Goal: Transaction & Acquisition: Book appointment/travel/reservation

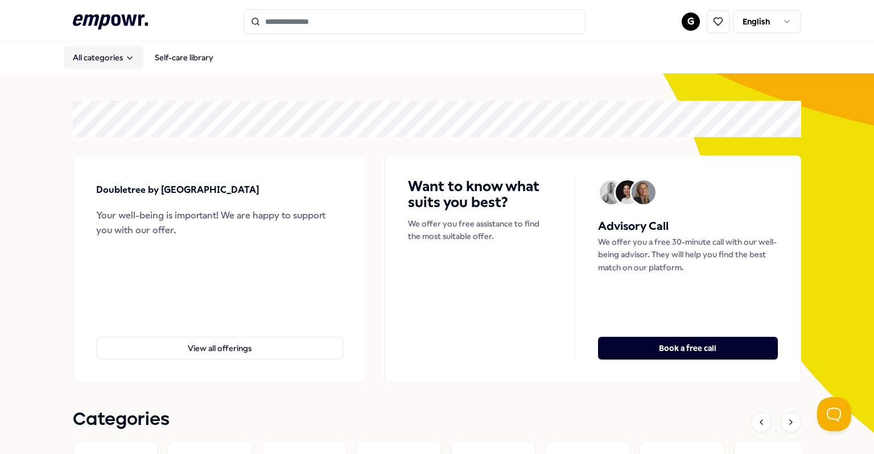
click at [118, 59] on button "All categories" at bounding box center [104, 57] width 80 height 23
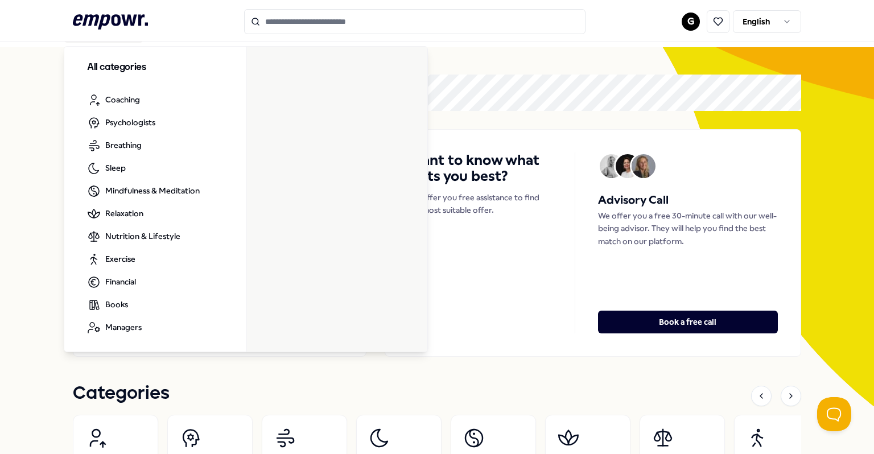
scroll to position [35, 0]
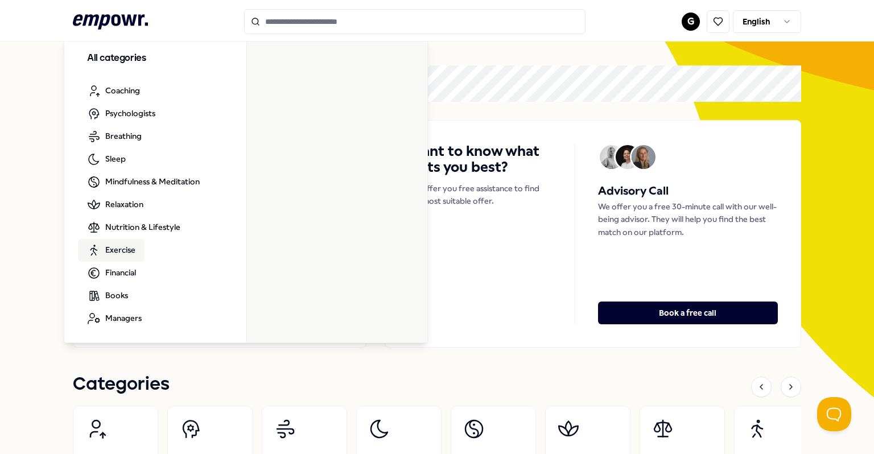
click at [127, 248] on span "Exercise" at bounding box center [120, 249] width 30 height 13
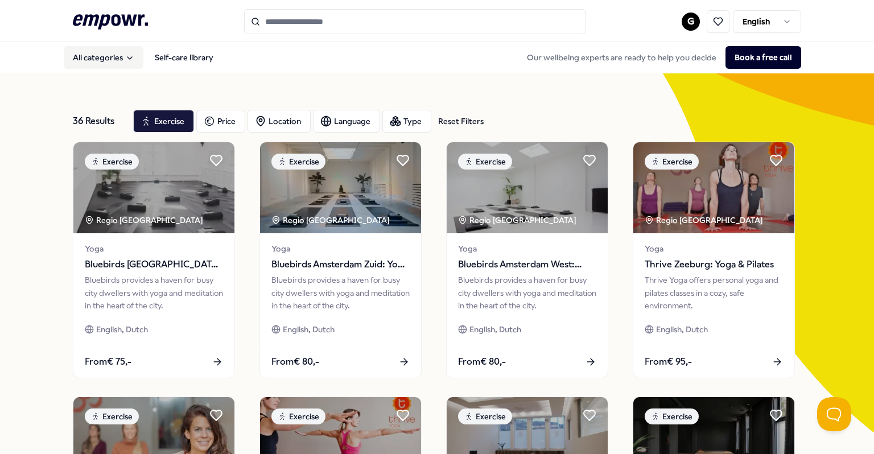
click at [125, 57] on icon "Main" at bounding box center [129, 57] width 9 height 9
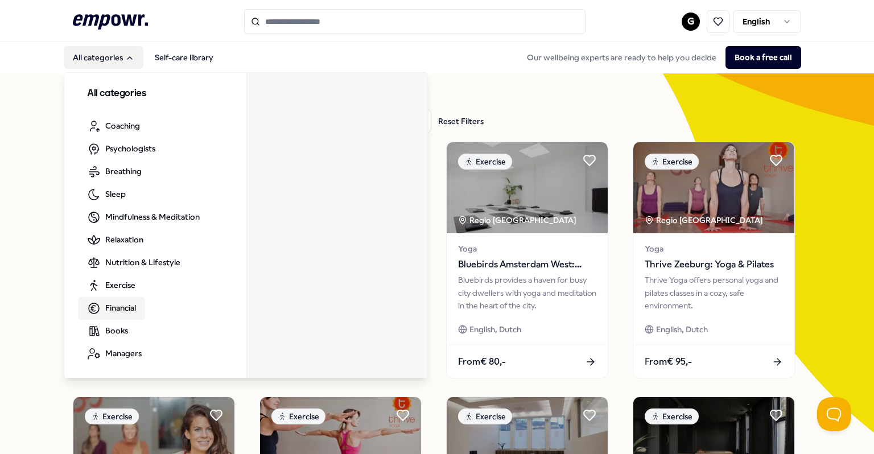
click at [129, 307] on span "Financial" at bounding box center [120, 307] width 31 height 13
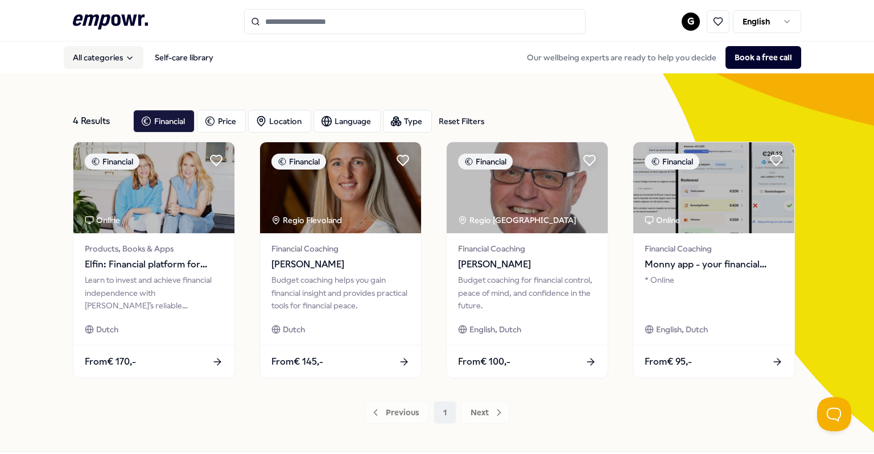
click at [125, 57] on icon "Main" at bounding box center [129, 57] width 9 height 9
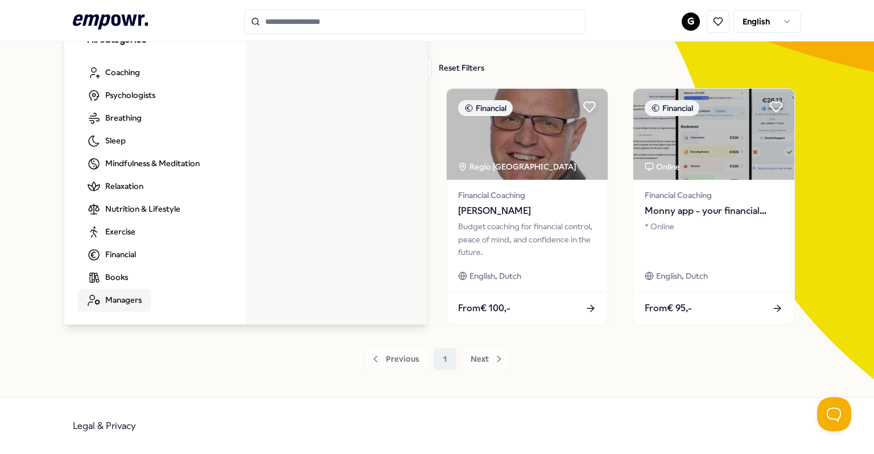
click at [135, 298] on span "Managers" at bounding box center [123, 299] width 36 height 13
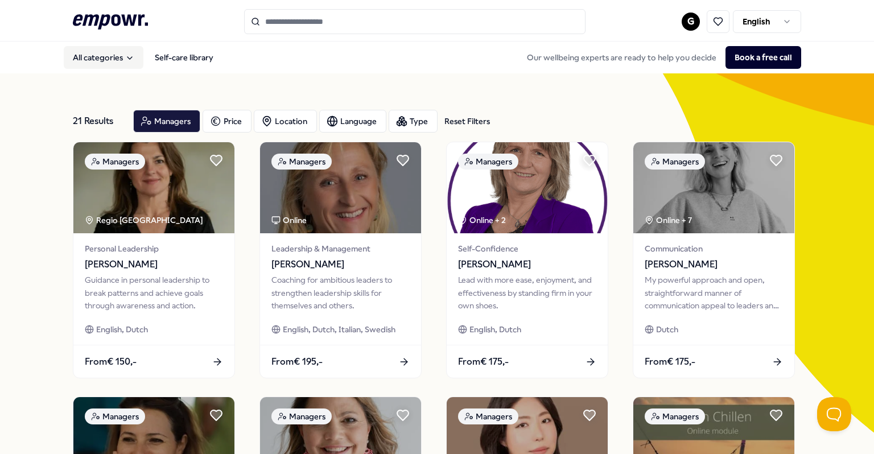
click at [111, 59] on button "All categories" at bounding box center [104, 57] width 80 height 23
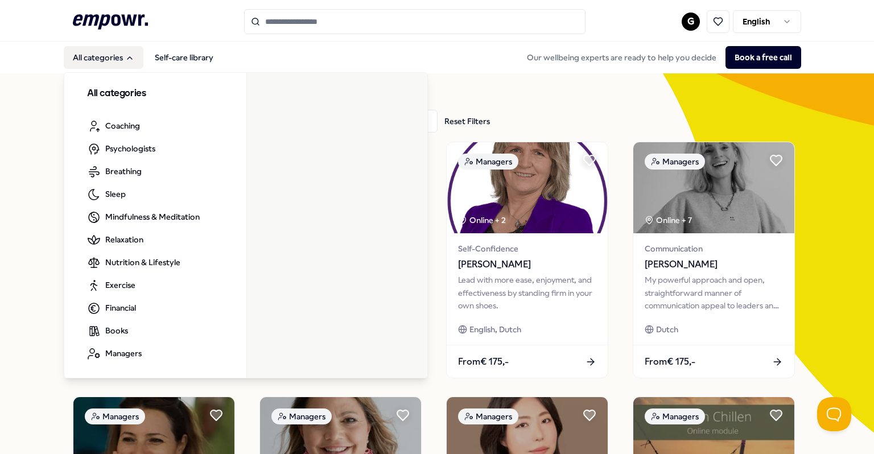
click at [146, 152] on span "Psychologists" at bounding box center [130, 148] width 50 height 13
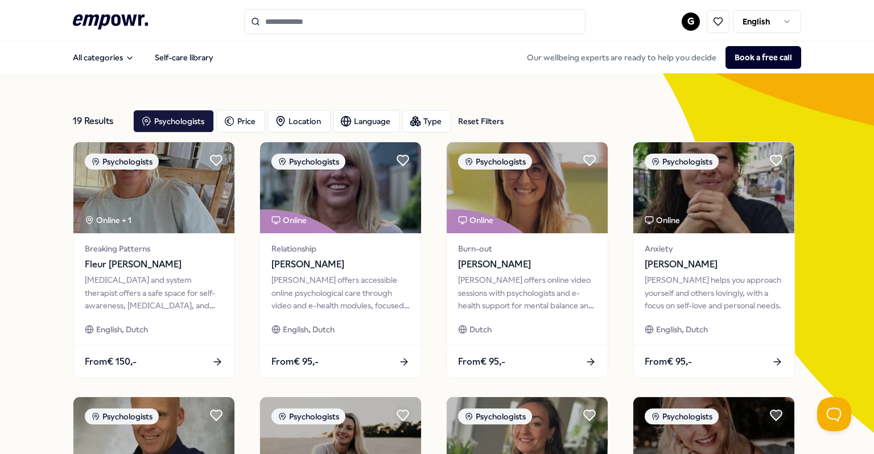
click at [380, 118] on div "Language" at bounding box center [366, 121] width 67 height 23
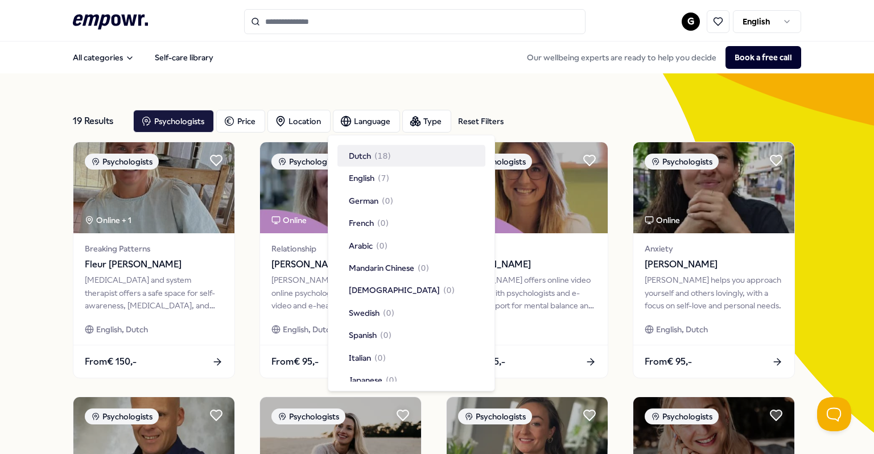
click at [378, 177] on div "English ( 7 )" at bounding box center [369, 178] width 40 height 13
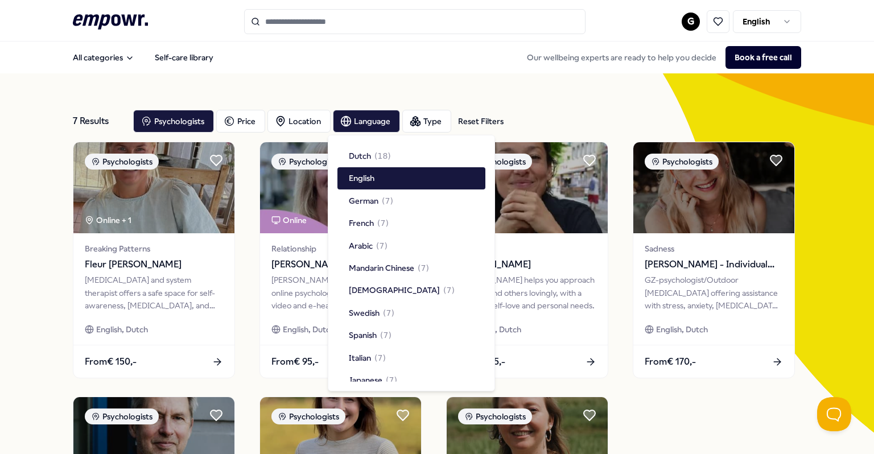
click at [309, 121] on div "Location" at bounding box center [298, 121] width 63 height 23
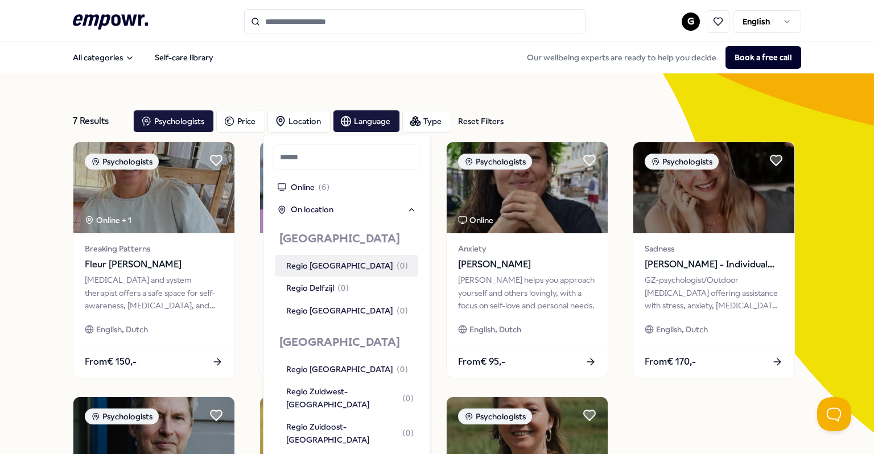
click at [575, 102] on div "7 Results Reset Filters Psychologists Price Location Language Type Reset Filters" at bounding box center [437, 121] width 728 height 41
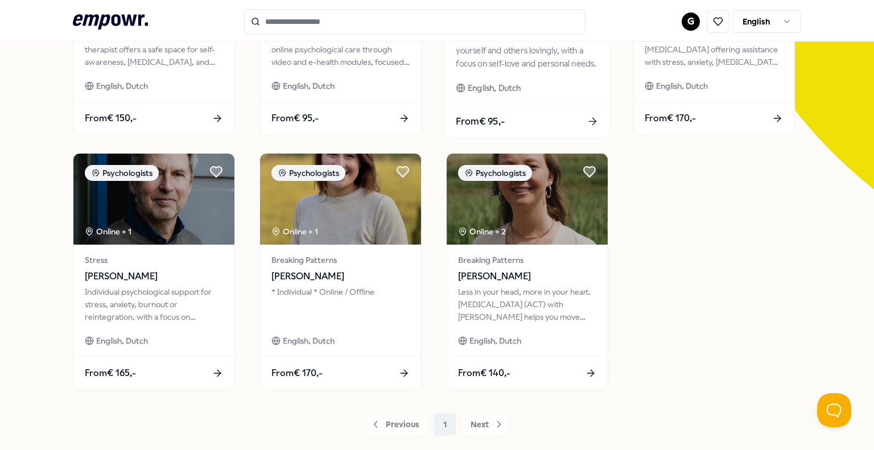
scroll to position [246, 0]
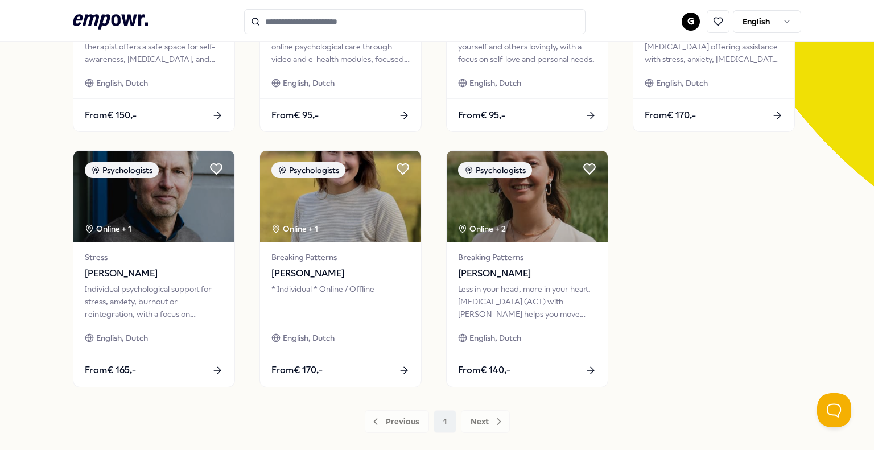
click at [113, 26] on icon ".empowr-logo_svg__cls-1{fill:#03032f}" at bounding box center [110, 21] width 75 height 21
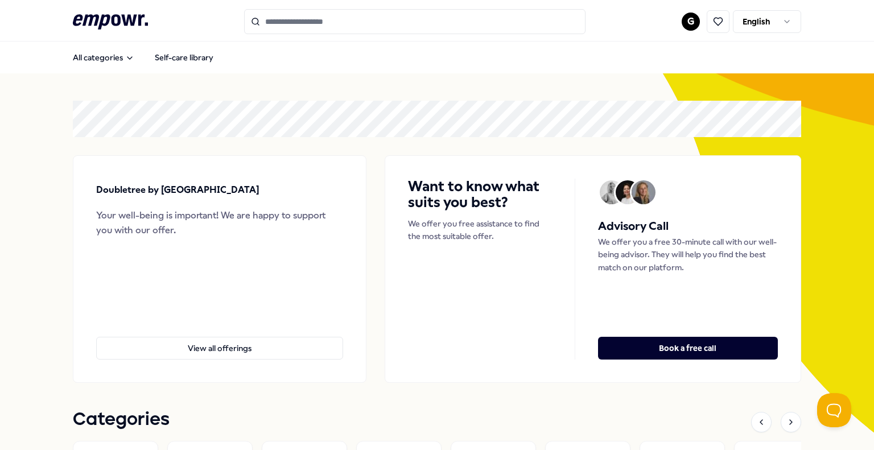
click at [390, 20] on input "Search for products, categories or subcategories" at bounding box center [414, 21] width 341 height 25
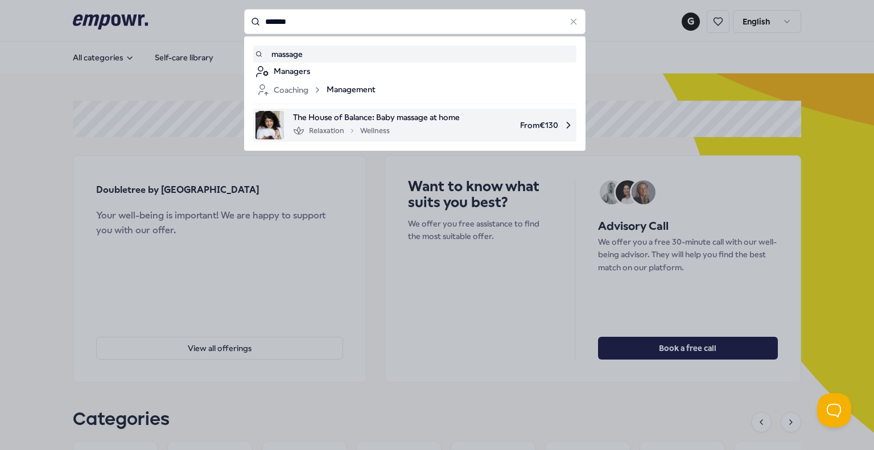
type input "*******"
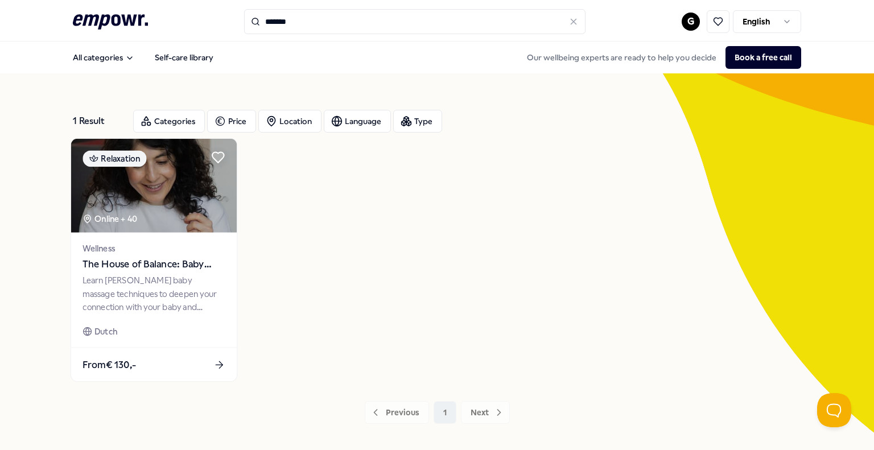
click at [157, 279] on div "Learn Shantala baby massage techniques to deepen your connection with your baby…" at bounding box center [153, 293] width 142 height 39
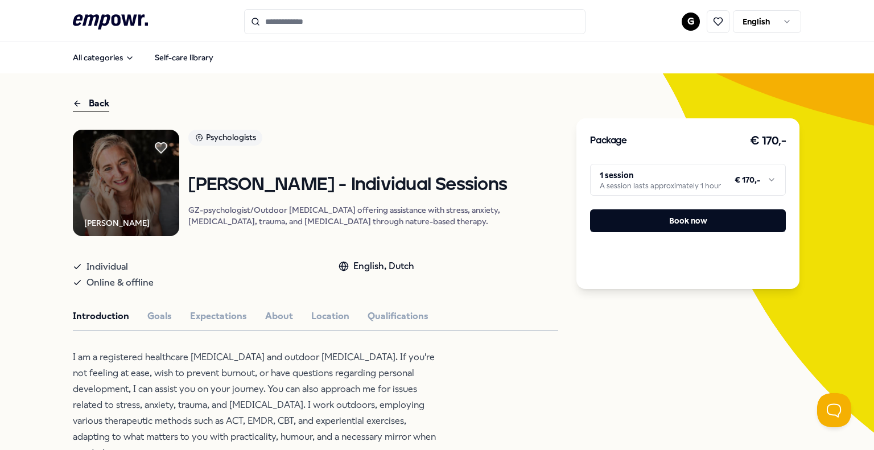
click at [0, 267] on div "Back [PERSON_NAME] Psychologists [PERSON_NAME] - Individual Sessions GZ-psychol…" at bounding box center [437, 458] width 874 height 771
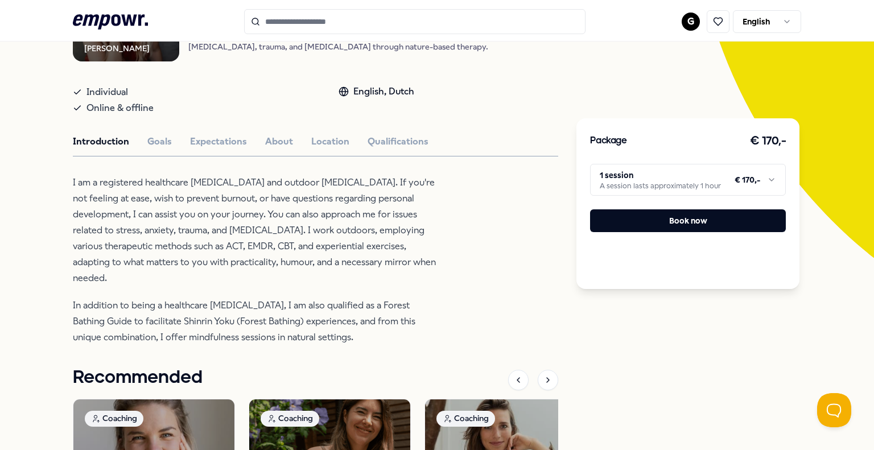
scroll to position [173, 0]
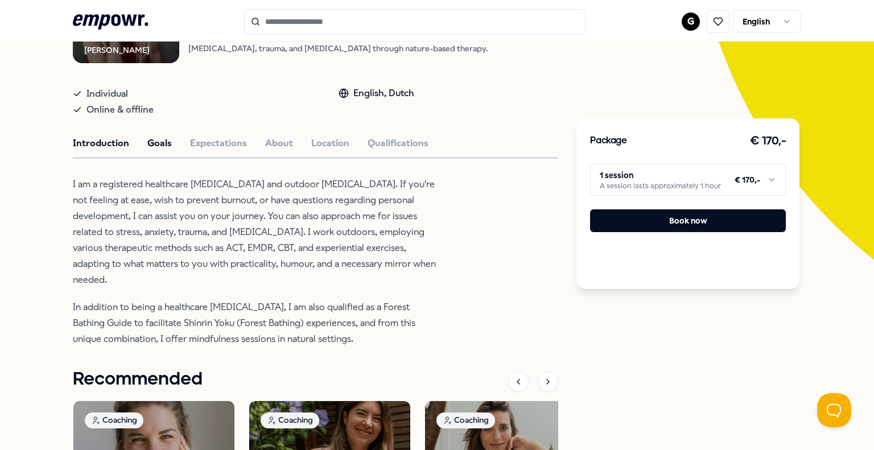
click at [158, 143] on button "Goals" at bounding box center [159, 143] width 24 height 15
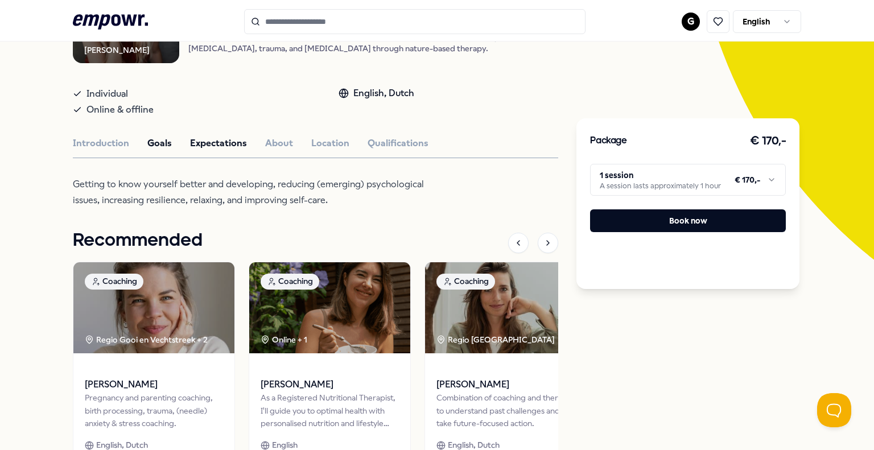
click at [229, 149] on button "Expectations" at bounding box center [218, 143] width 57 height 15
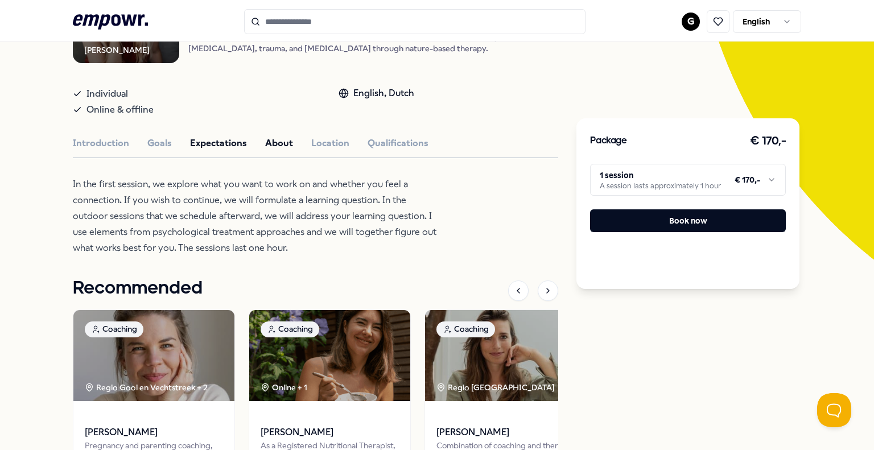
click at [271, 148] on button "About" at bounding box center [279, 143] width 28 height 15
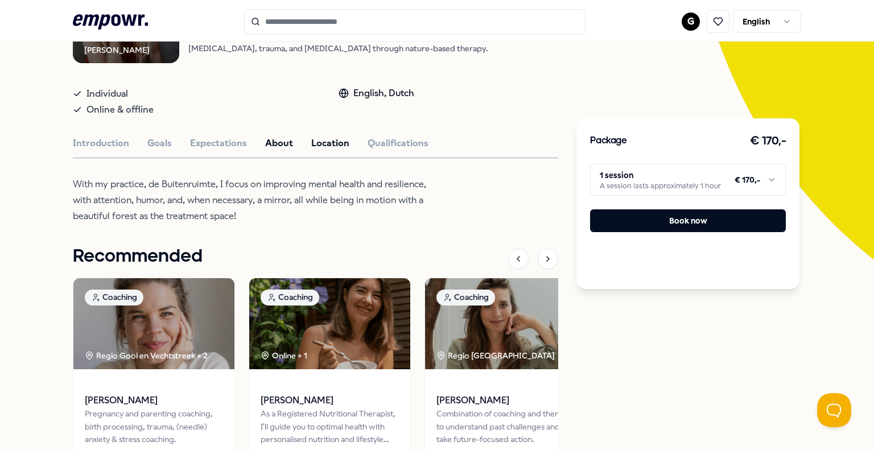
click at [336, 147] on button "Location" at bounding box center [330, 143] width 38 height 15
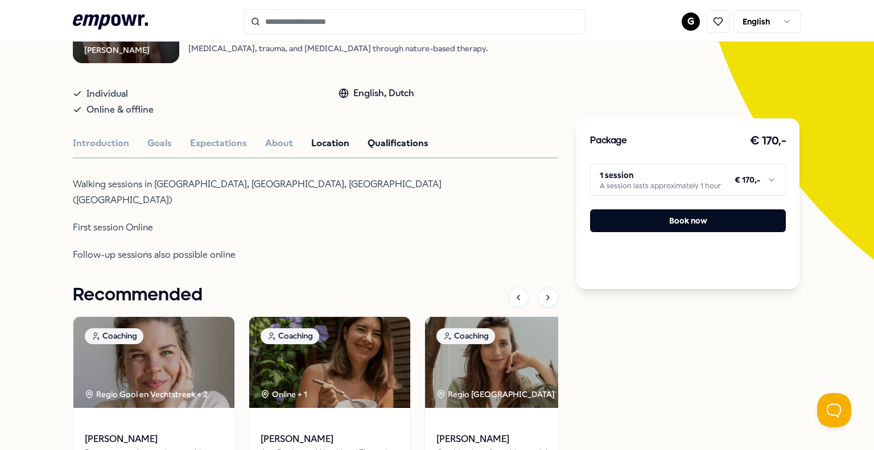
click at [384, 143] on button "Qualifications" at bounding box center [397, 143] width 61 height 15
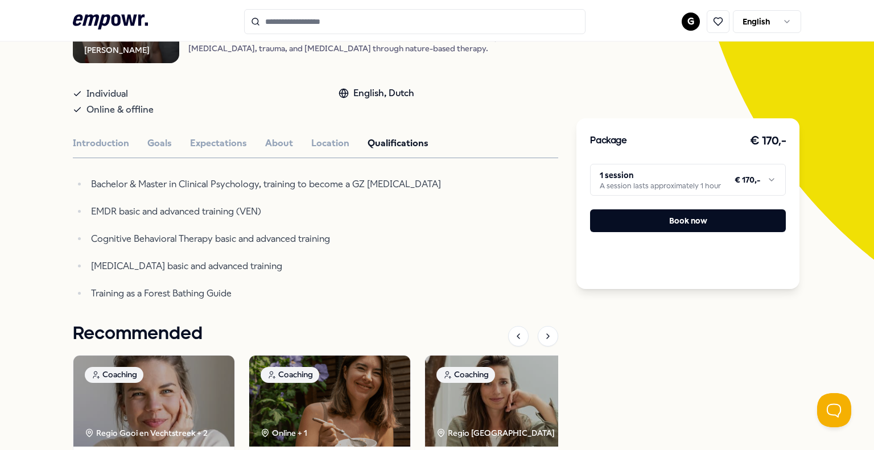
click at [637, 192] on html ".empowr-logo_svg__cls-1{fill:#03032f} G English All categories Self-care librar…" at bounding box center [437, 225] width 874 height 450
click at [649, 183] on html ".empowr-logo_svg__cls-1{fill:#03032f} G English All categories Self-care librar…" at bounding box center [437, 225] width 874 height 450
click at [117, 146] on button "Introduction" at bounding box center [101, 143] width 56 height 15
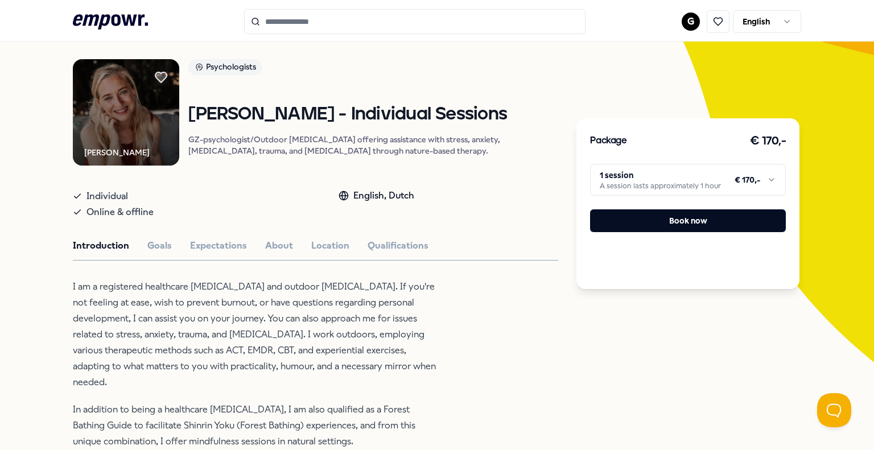
scroll to position [70, 0]
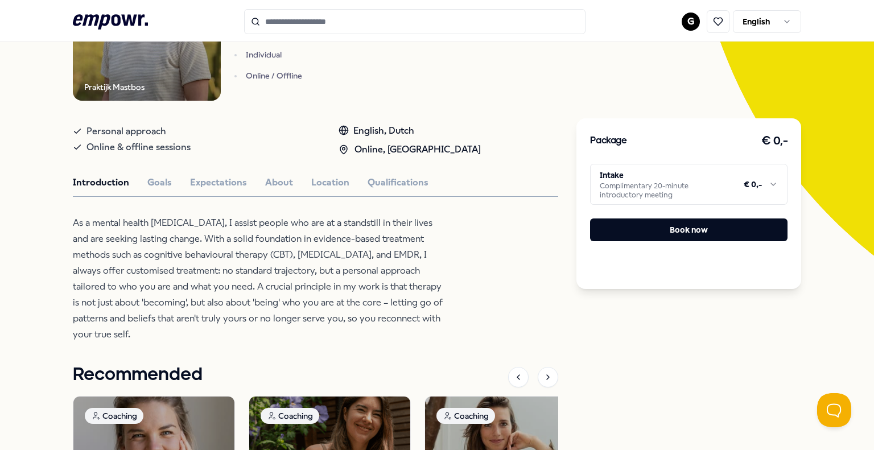
scroll to position [180, 0]
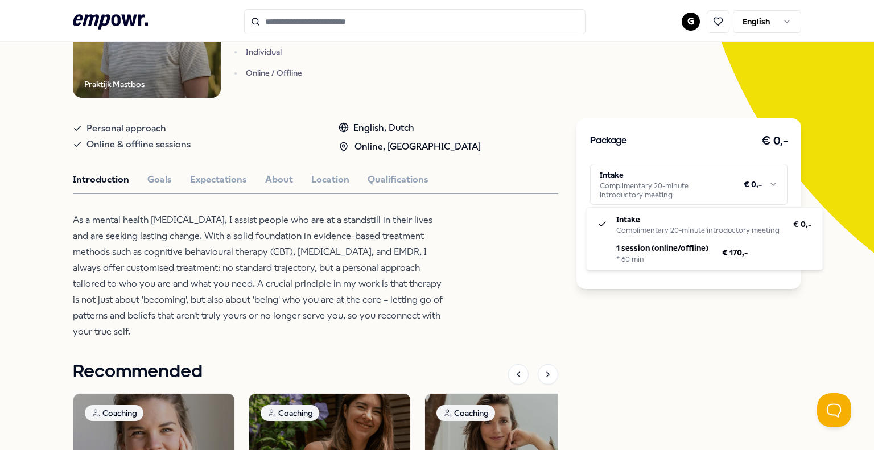
click at [760, 187] on html ".empowr-logo_svg__cls-1{fill:#03032f} G English All categories Self-care librar…" at bounding box center [437, 225] width 874 height 450
click at [153, 183] on html ".empowr-logo_svg__cls-1{fill:#03032f} G English All categories Self-care librar…" at bounding box center [437, 225] width 874 height 450
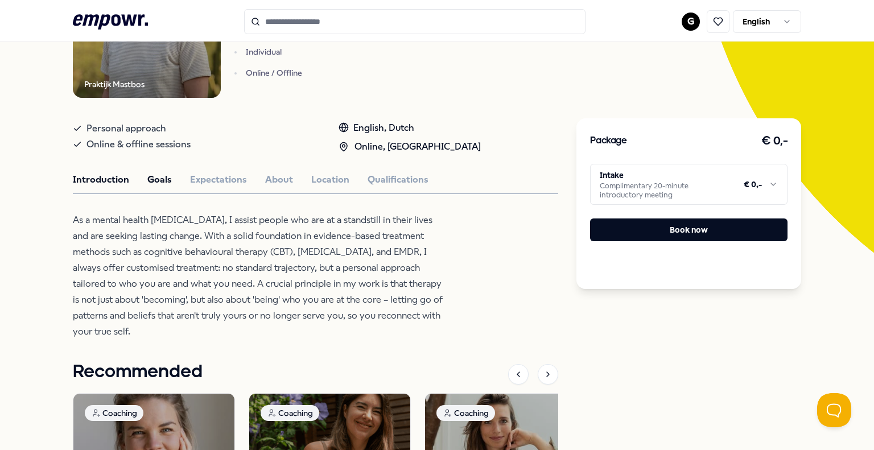
click at [155, 181] on button "Goals" at bounding box center [159, 179] width 24 height 15
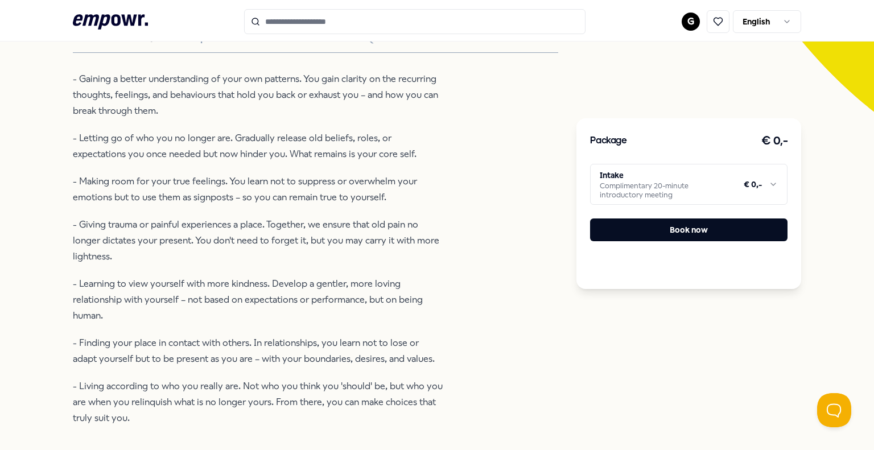
scroll to position [0, 0]
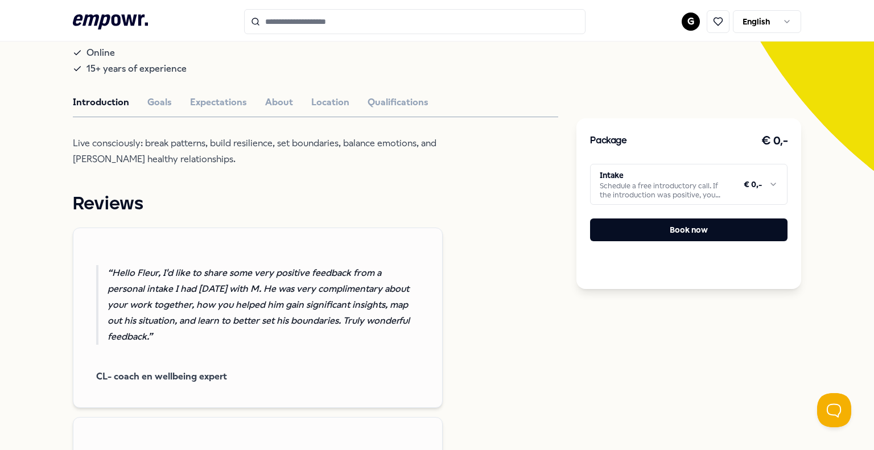
scroll to position [260, 0]
click at [152, 105] on button "Goals" at bounding box center [159, 103] width 24 height 15
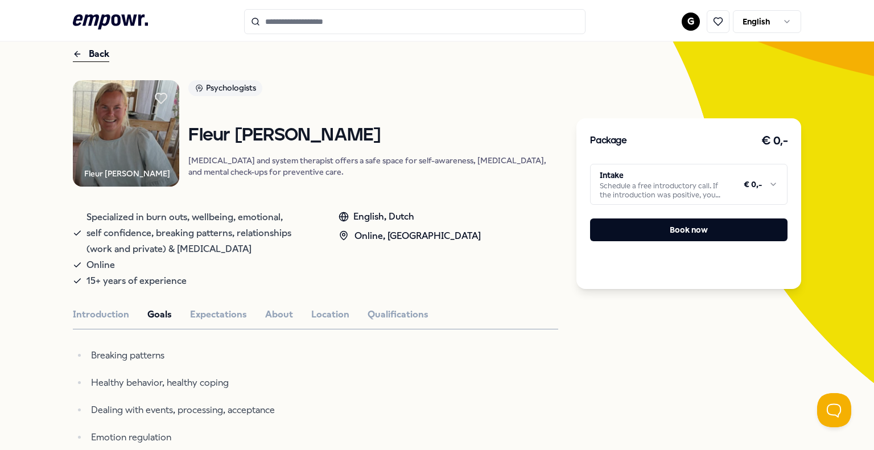
scroll to position [0, 0]
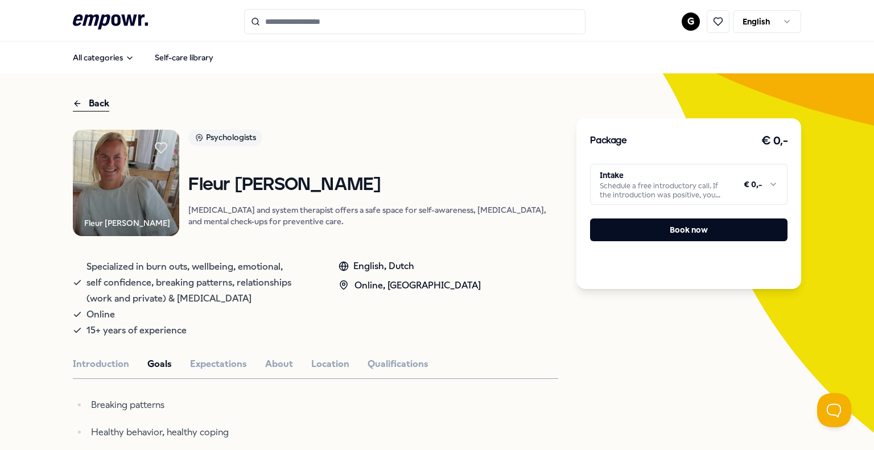
click at [747, 188] on html ".empowr-logo_svg__cls-1{fill:#03032f} G English All categories Self-care librar…" at bounding box center [437, 225] width 874 height 450
click at [280, 369] on button "About" at bounding box center [279, 364] width 28 height 15
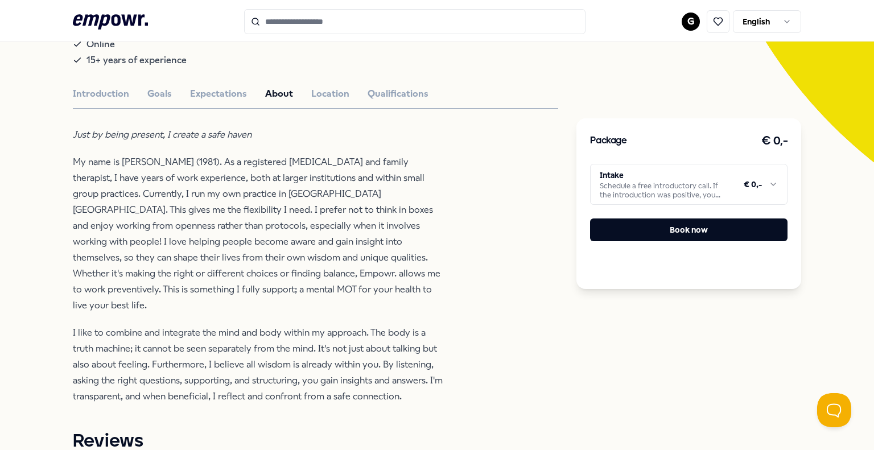
scroll to position [272, 0]
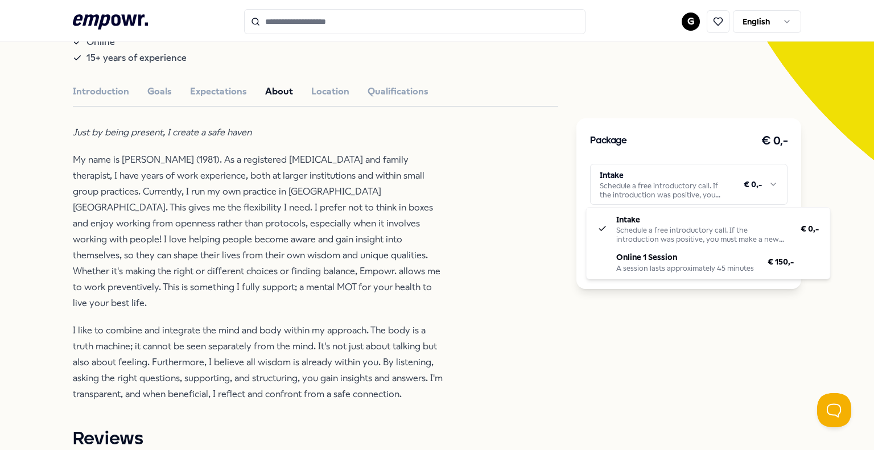
click at [751, 188] on html ".empowr-logo_svg__cls-1{fill:#03032f} G English All categories Self-care librar…" at bounding box center [437, 225] width 874 height 450
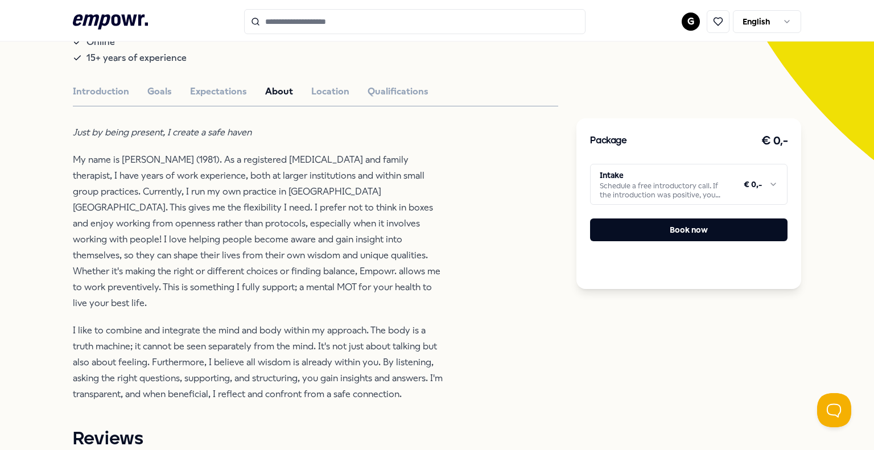
click at [751, 188] on html ".empowr-logo_svg__cls-1{fill:#03032f} G English All categories Self-care librar…" at bounding box center [437, 225] width 874 height 450
click at [644, 180] on html ".empowr-logo_svg__cls-1{fill:#03032f} G English All categories Self-care librar…" at bounding box center [437, 225] width 874 height 450
click at [314, 97] on button "Location" at bounding box center [330, 91] width 38 height 15
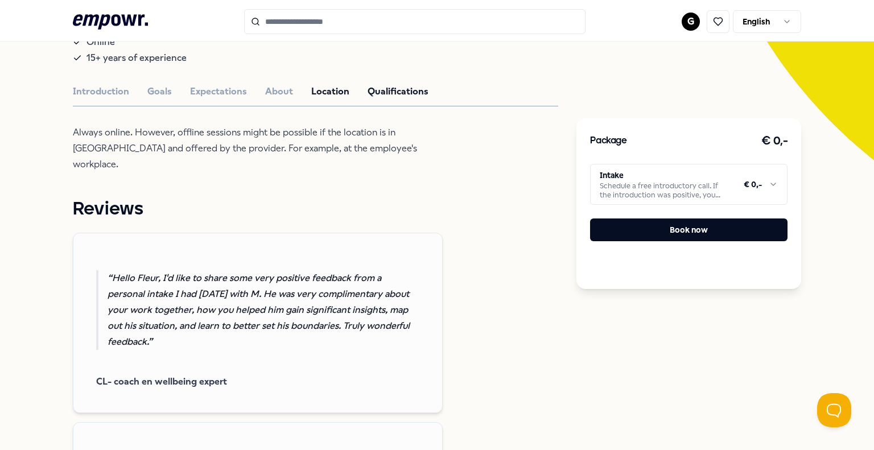
click at [405, 90] on button "Qualifications" at bounding box center [397, 91] width 61 height 15
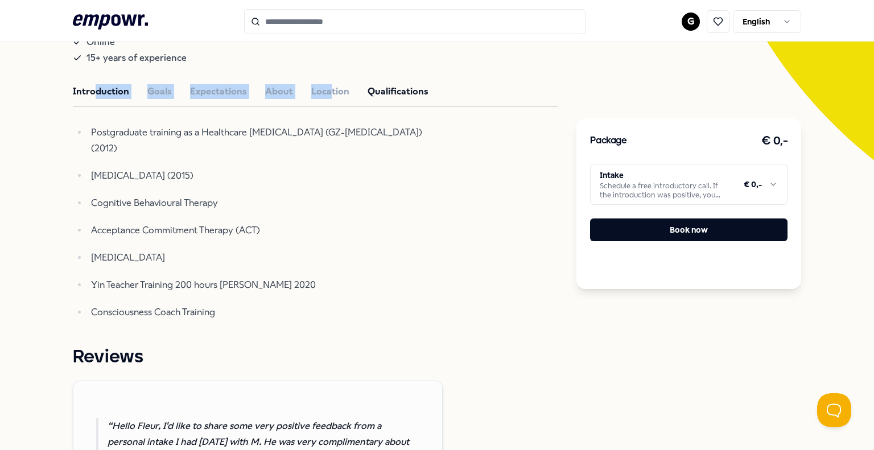
drag, startPoint x: 324, startPoint y: 86, endPoint x: 90, endPoint y: 100, distance: 233.6
click at [90, 99] on button "Introduction" at bounding box center [101, 91] width 56 height 15
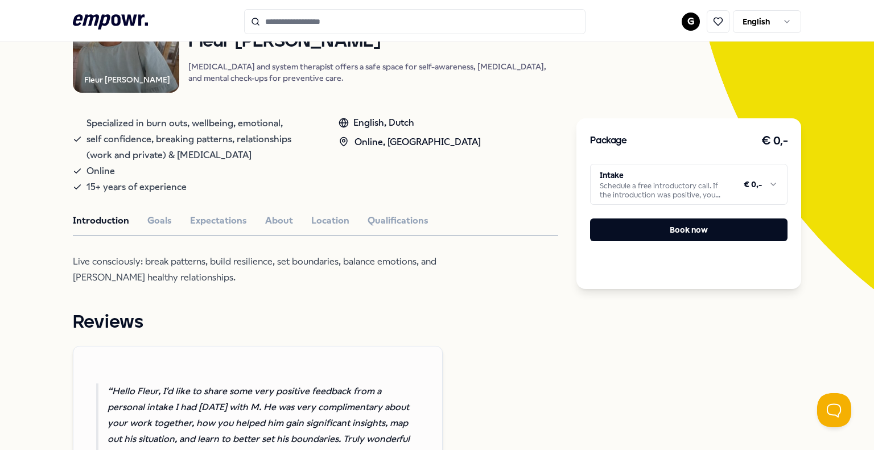
scroll to position [139, 0]
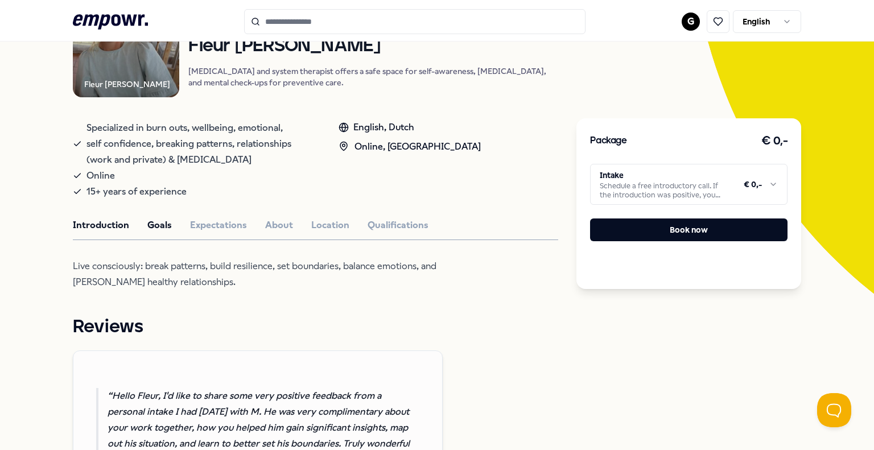
click at [150, 226] on button "Goals" at bounding box center [159, 225] width 24 height 15
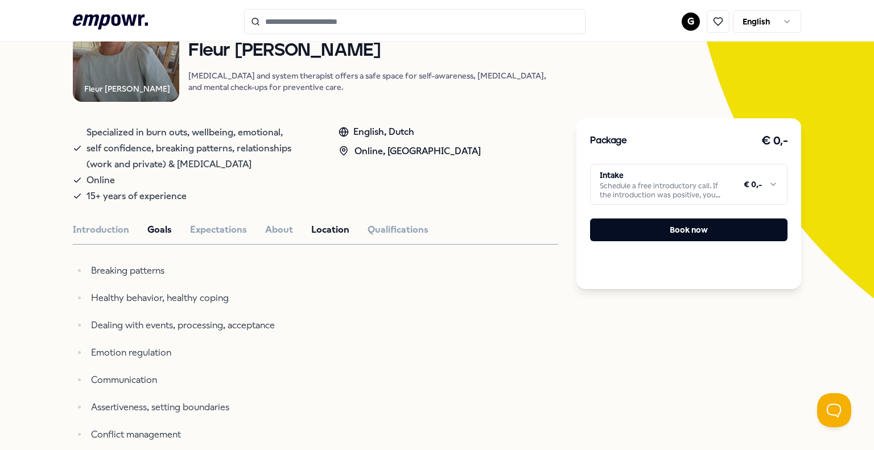
scroll to position [0, 0]
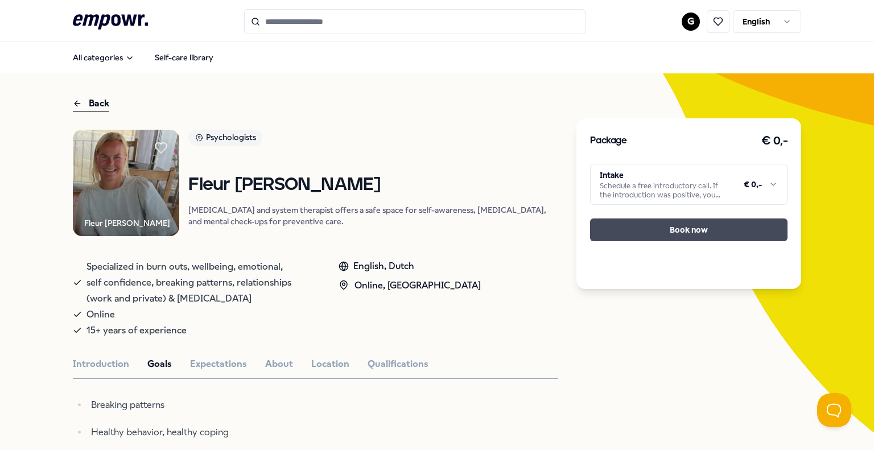
click at [613, 233] on button "Book now" at bounding box center [688, 229] width 197 height 23
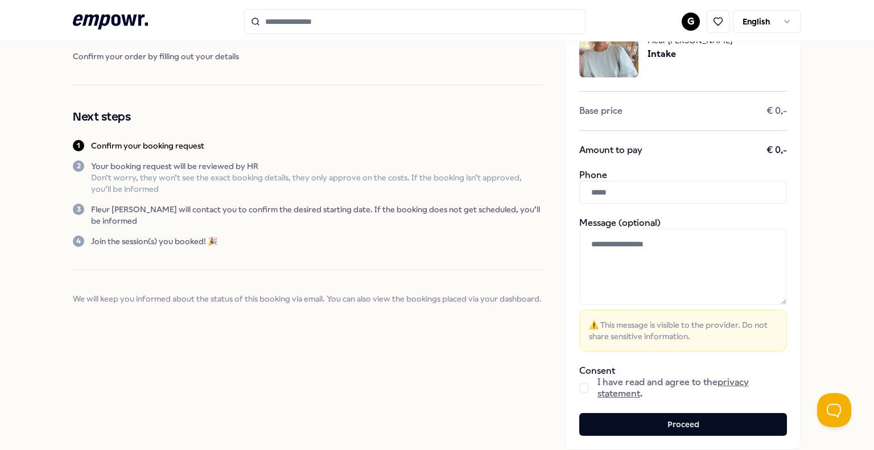
scroll to position [68, 0]
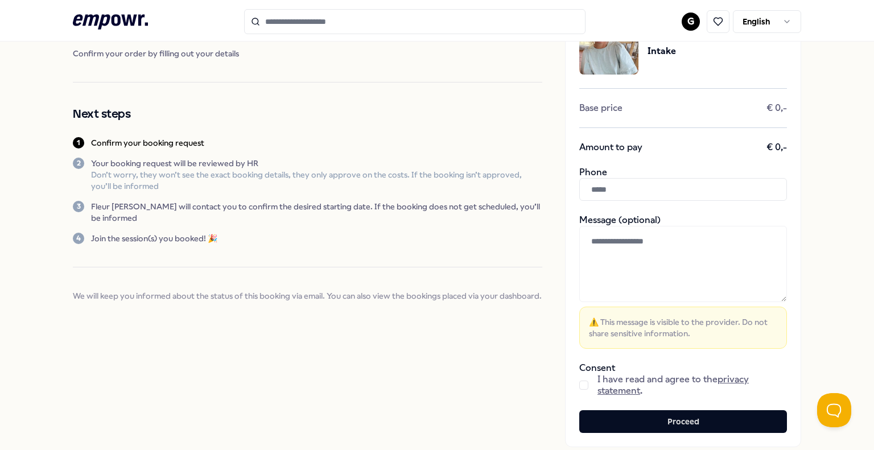
click at [581, 382] on button "button" at bounding box center [583, 384] width 9 height 9
click at [677, 198] on input "text" at bounding box center [683, 189] width 208 height 23
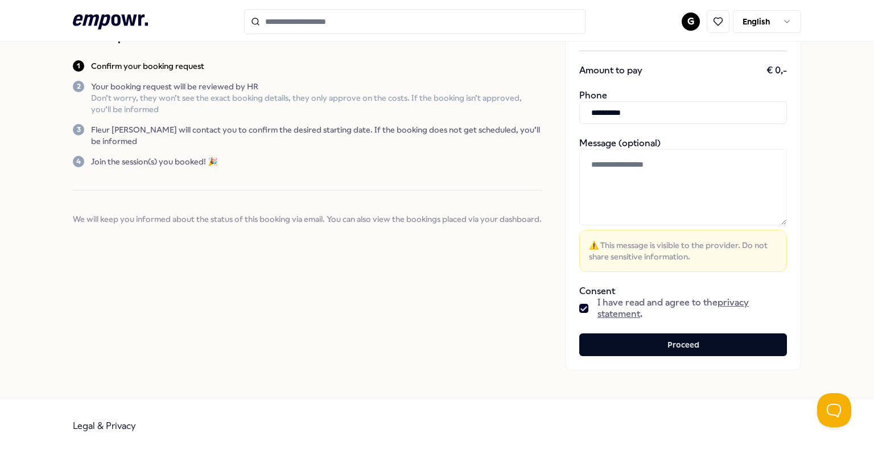
scroll to position [146, 0]
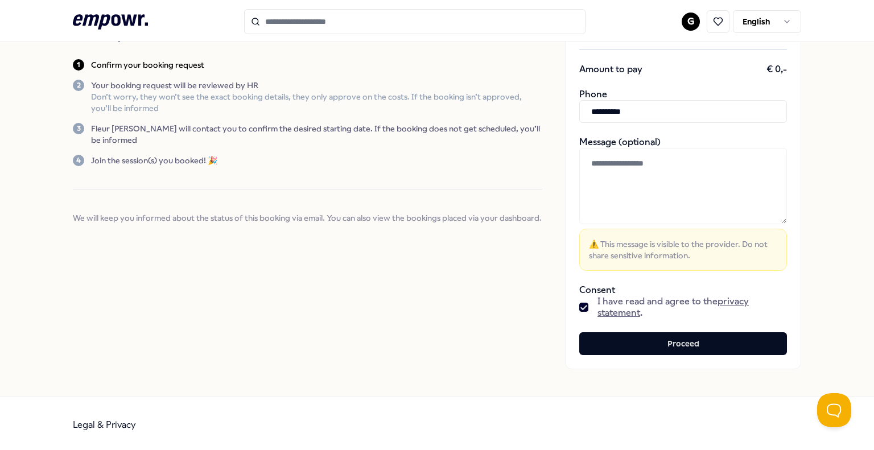
type input "**********"
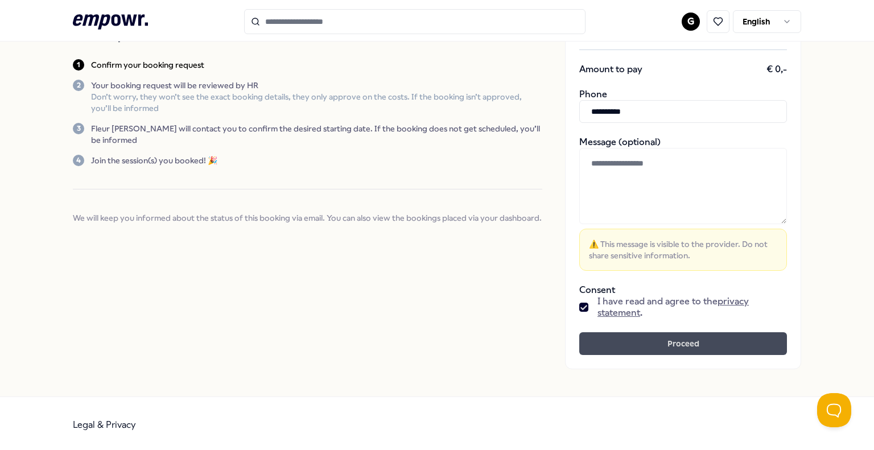
click at [718, 340] on button "Proceed" at bounding box center [683, 343] width 208 height 23
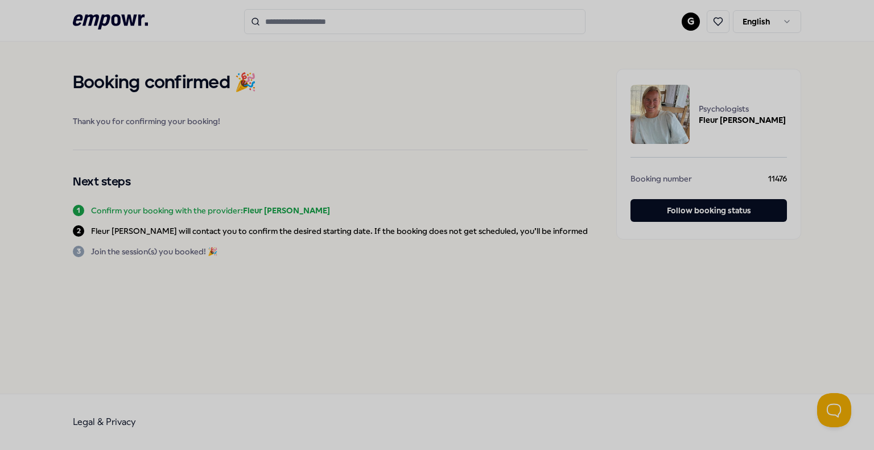
click at [11, 369] on div at bounding box center [437, 225] width 874 height 450
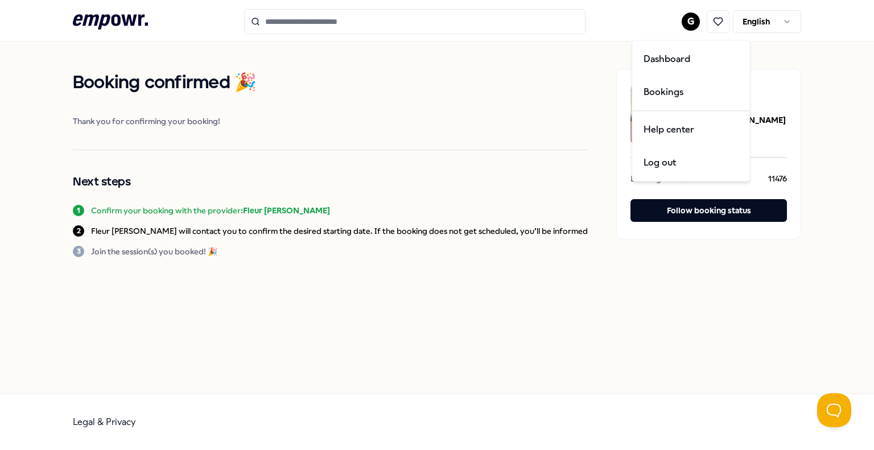
click at [695, 22] on html ".empowr-logo_svg__cls-1{fill:#03032f} G English Booking confirmed 🎉 Thank you f…" at bounding box center [437, 225] width 874 height 450
click at [688, 45] on div "Dashboard" at bounding box center [690, 59] width 113 height 33
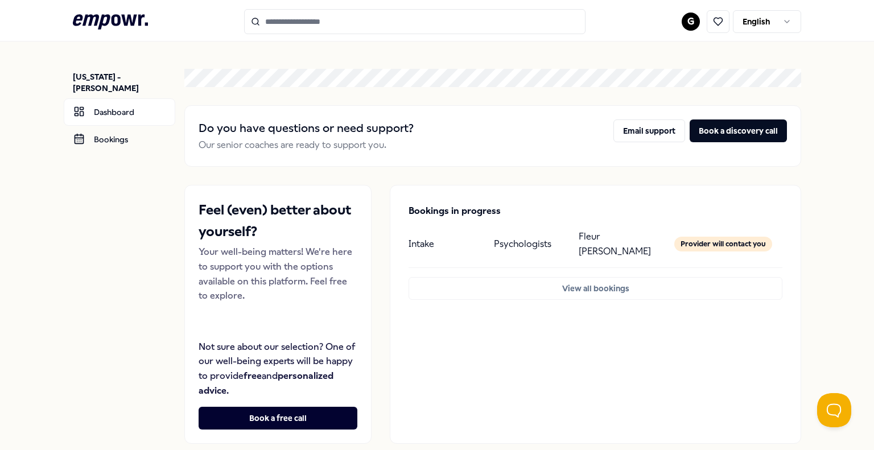
click at [125, 24] on icon ".empowr-logo_svg__cls-1{fill:#03032f}" at bounding box center [110, 21] width 75 height 21
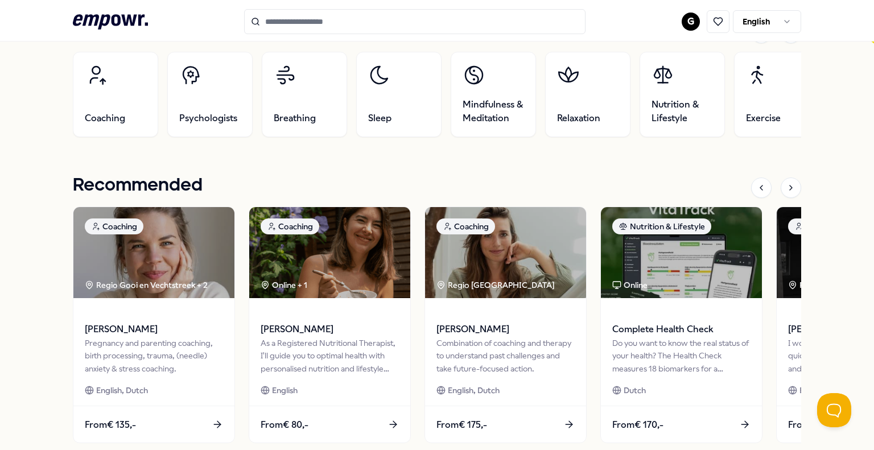
scroll to position [390, 0]
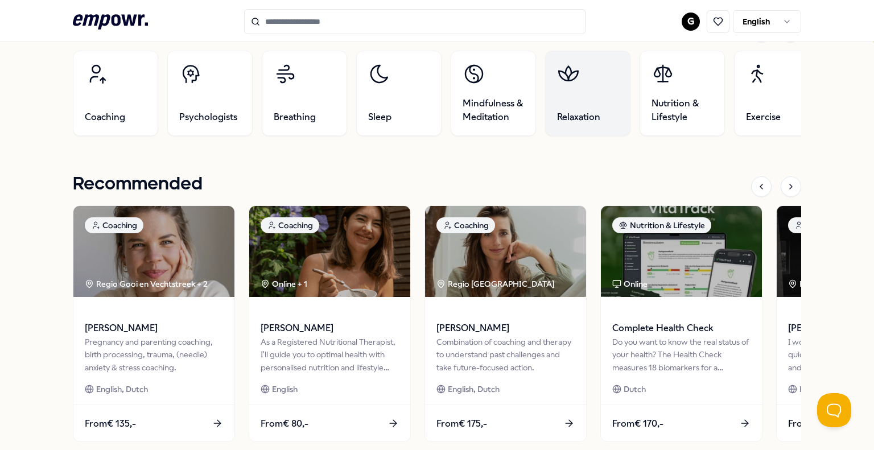
click at [563, 101] on link "Relaxation" at bounding box center [587, 93] width 85 height 85
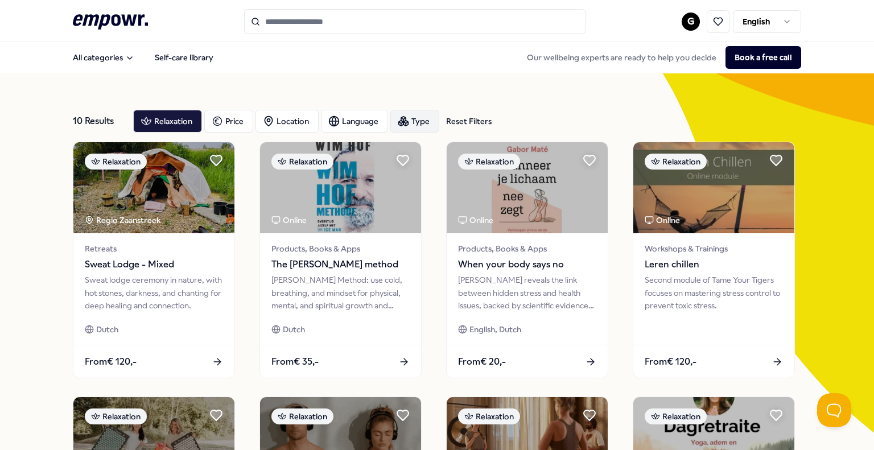
click at [390, 127] on div "Type" at bounding box center [414, 121] width 49 height 23
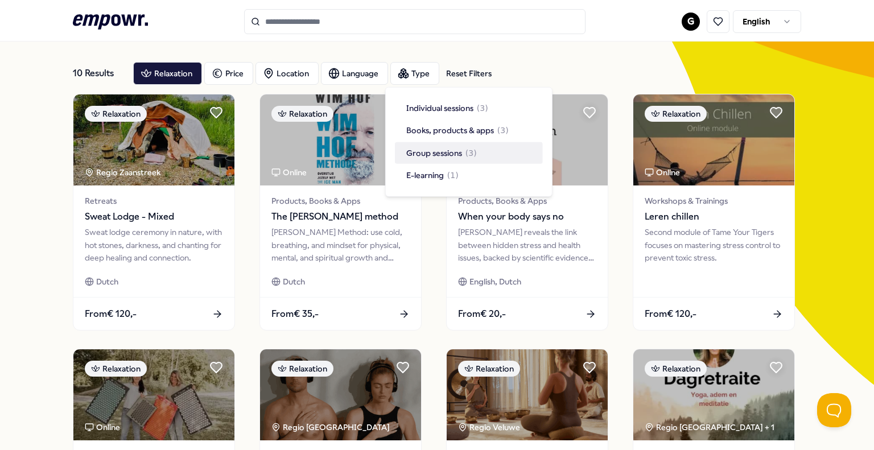
scroll to position [50, 0]
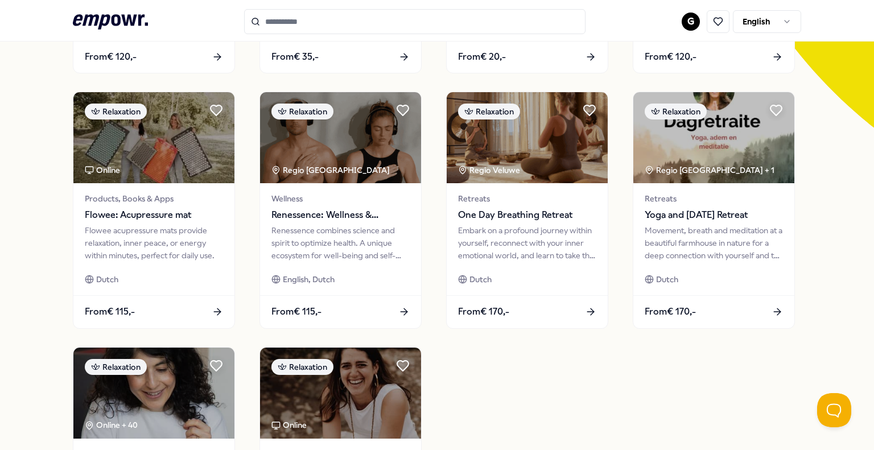
scroll to position [0, 0]
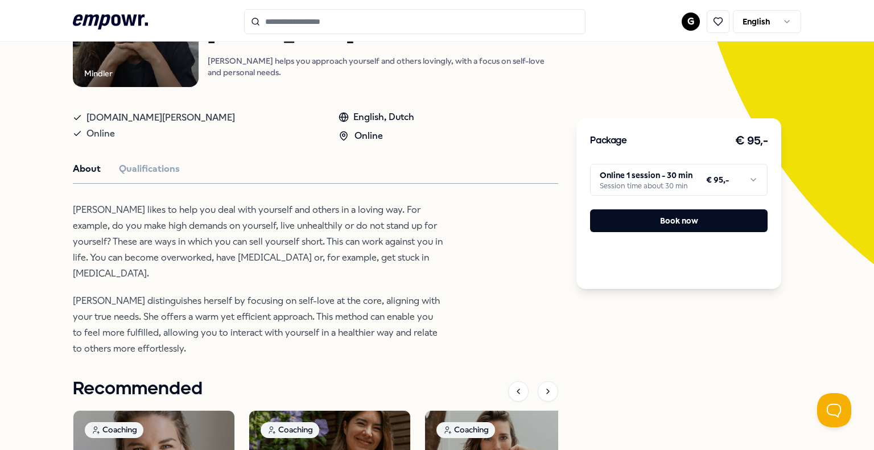
scroll to position [170, 0]
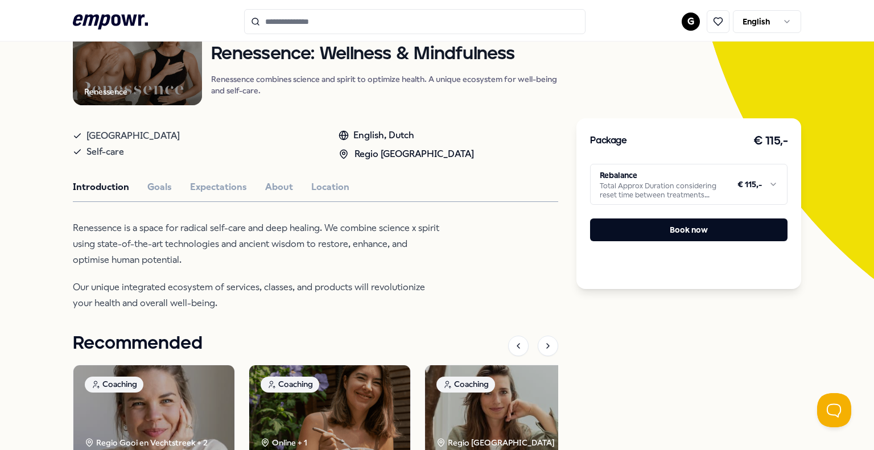
scroll to position [155, 0]
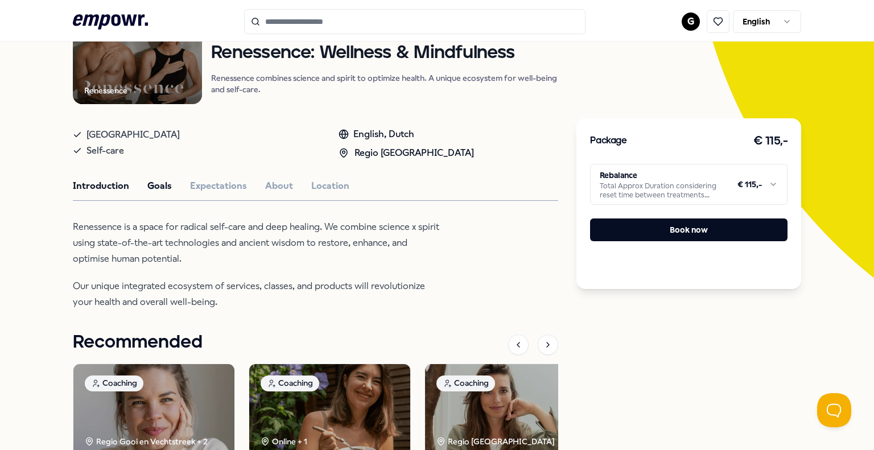
click at [160, 189] on button "Goals" at bounding box center [159, 186] width 24 height 15
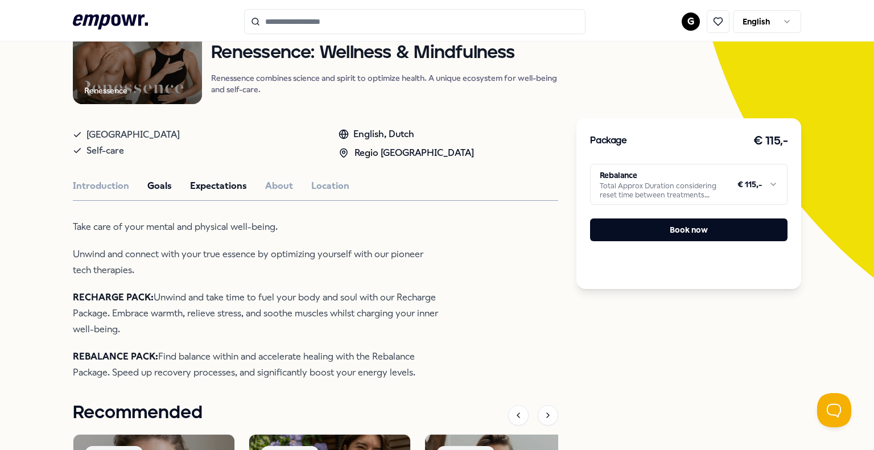
click at [201, 181] on button "Expectations" at bounding box center [218, 186] width 57 height 15
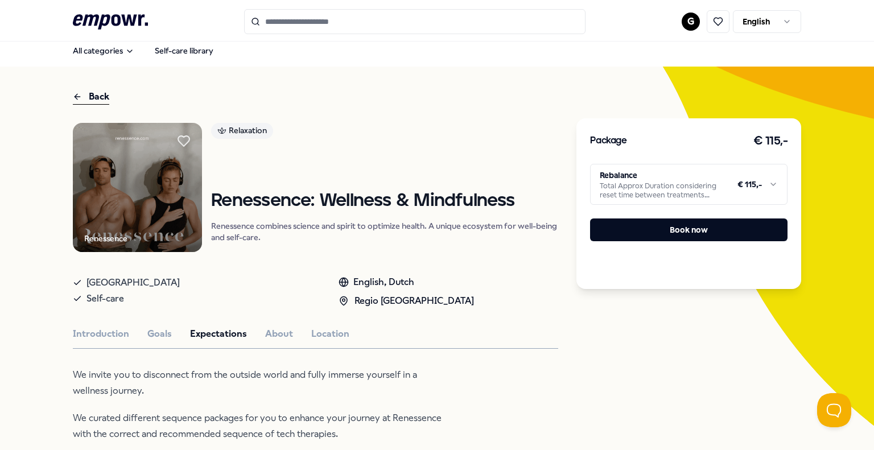
scroll to position [0, 0]
